Goal: Task Accomplishment & Management: Complete application form

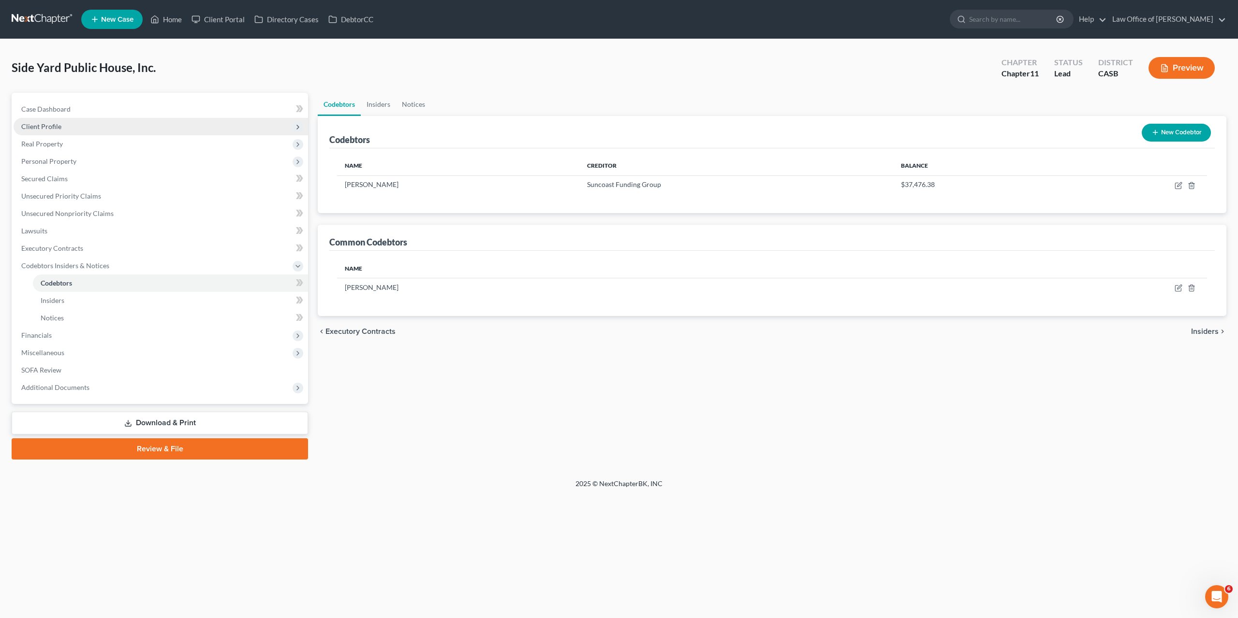
click at [48, 132] on span "Client Profile" at bounding box center [161, 126] width 294 height 17
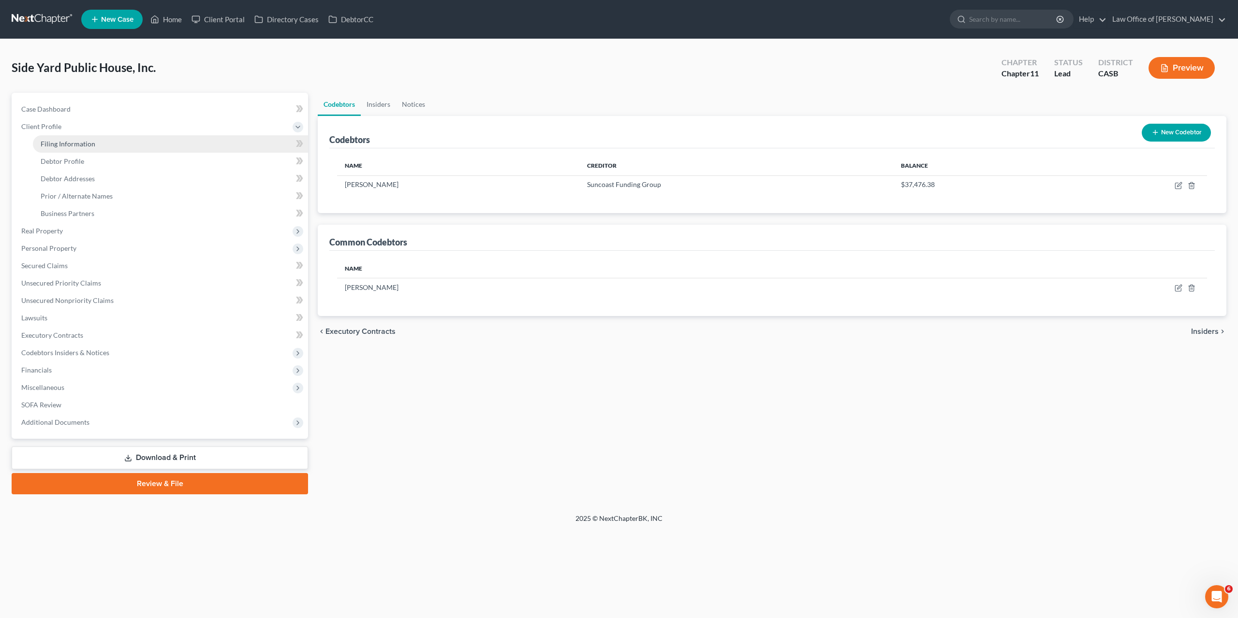
click at [63, 148] on link "Filing Information" at bounding box center [170, 143] width 275 height 17
select select "1"
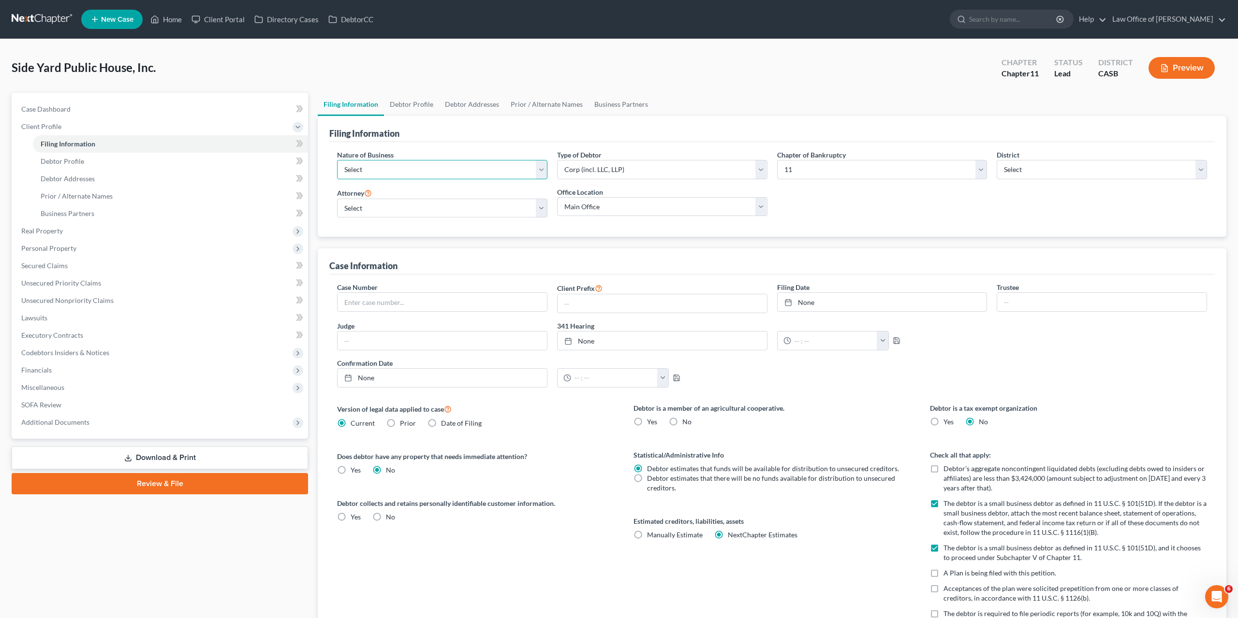
click at [337, 160] on select "Select Clearing Bank Commodity Broker Health Care Business Other Railroad Singl…" at bounding box center [442, 169] width 210 height 19
select select "3"
click option "Other" at bounding box center [0, 0] width 0 height 0
select select "0"
click option "PO Box" at bounding box center [0, 0] width 0 height 0
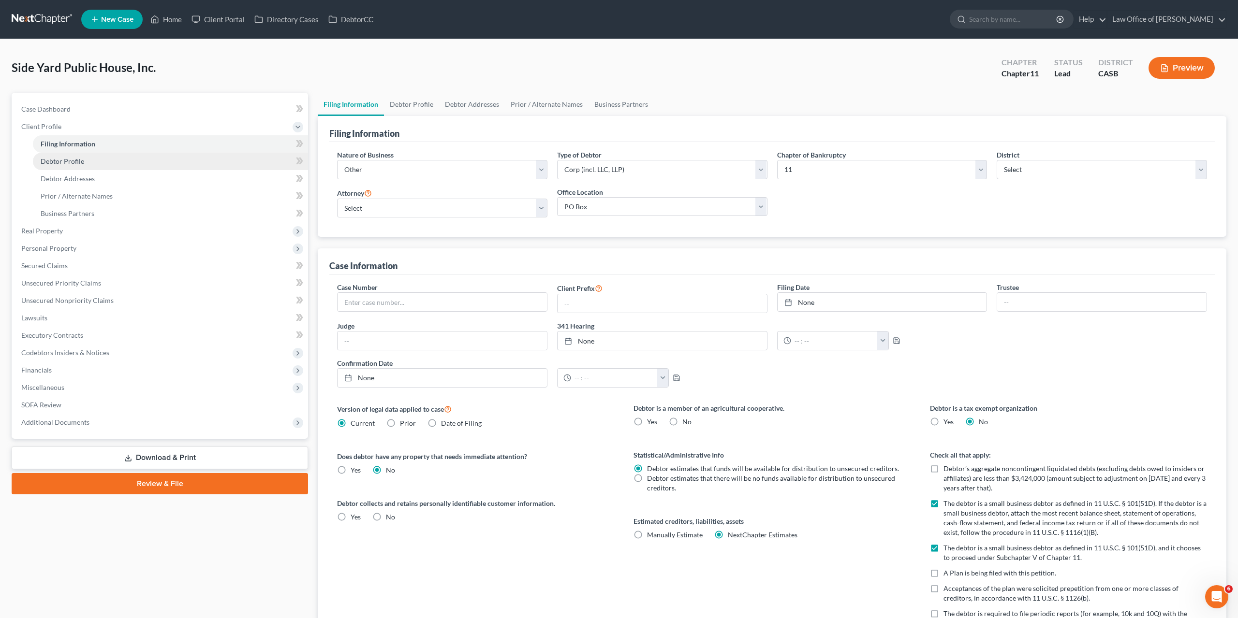
click at [59, 161] on span "Debtor Profile" at bounding box center [63, 161] width 44 height 8
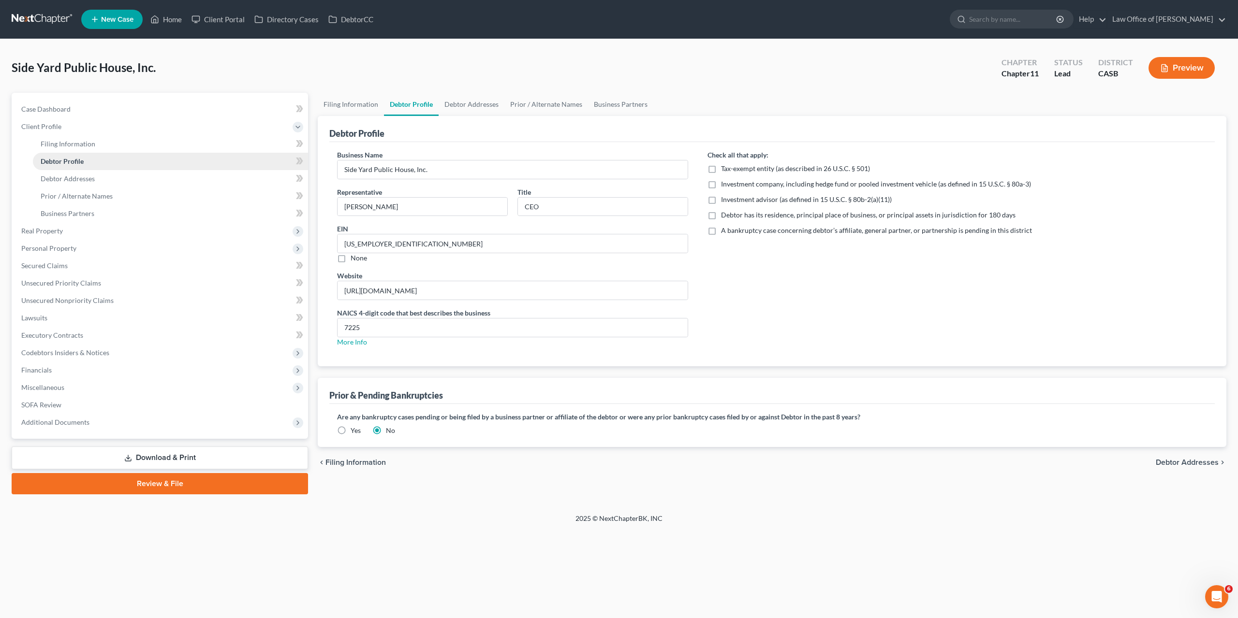
radio input "true"
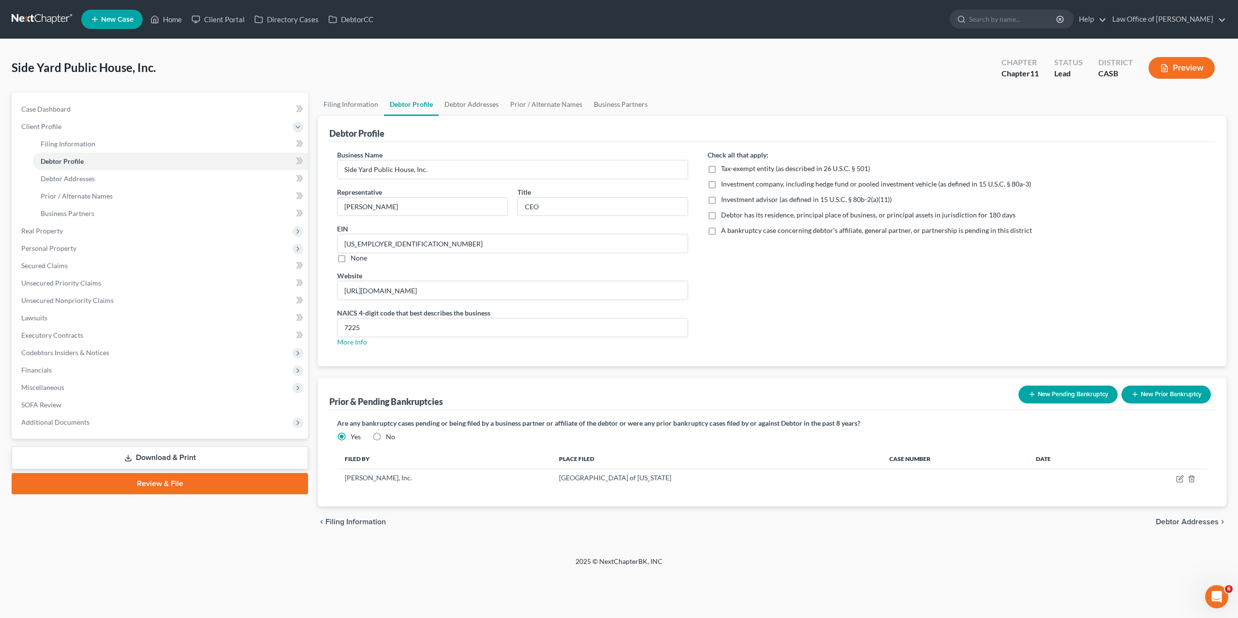
click at [851, 85] on div "Side Yard Public House, Inc. Upgraded Chapter Chapter 11 Status Lead District C…" at bounding box center [619, 72] width 1215 height 42
